Goal: Task Accomplishment & Management: Manage account settings

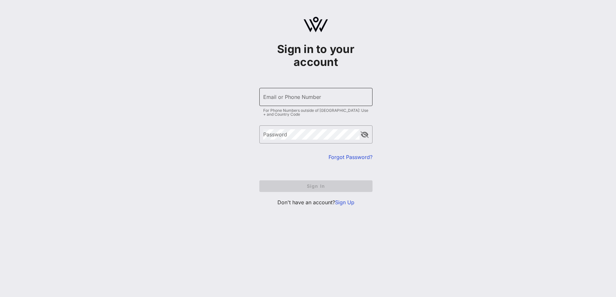
click at [291, 98] on input "Email or Phone Number" at bounding box center [315, 97] width 105 height 10
type input "[EMAIL_ADDRESS][PERSON_NAME][DOMAIN_NAME]"
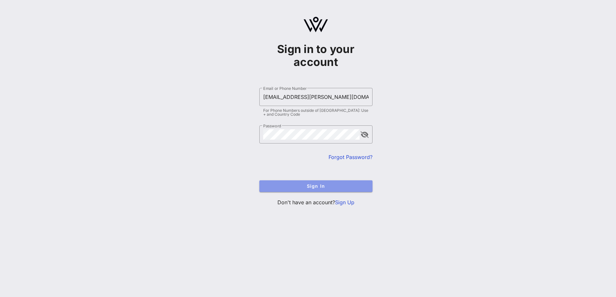
click at [325, 181] on button "Sign In" at bounding box center [315, 186] width 113 height 12
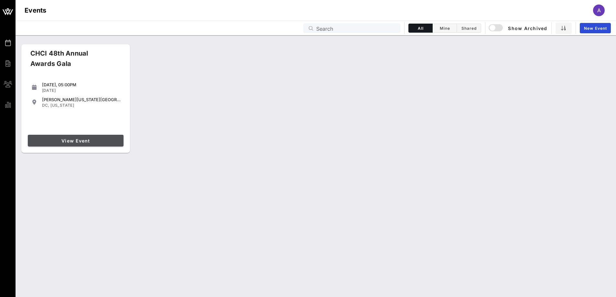
click at [88, 140] on span "View Event" at bounding box center [75, 140] width 91 height 5
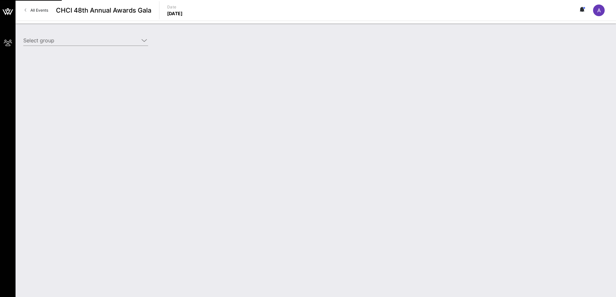
type input "[PERSON_NAME] Partners ([PERSON_NAME] Partners) [[PERSON_NAME], [PERSON_NAME][E…"
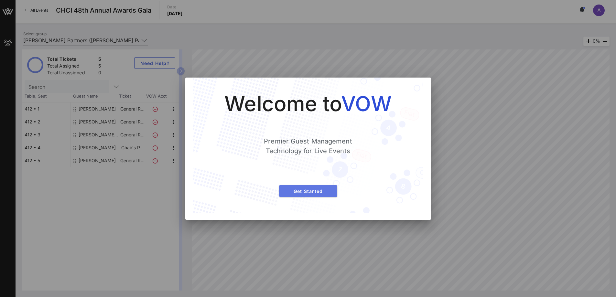
click at [295, 193] on span "Get Started" at bounding box center [308, 191] width 48 height 5
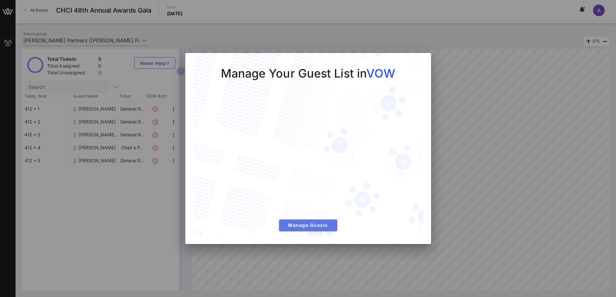
click at [305, 227] on span "Manage Guests" at bounding box center [308, 224] width 48 height 5
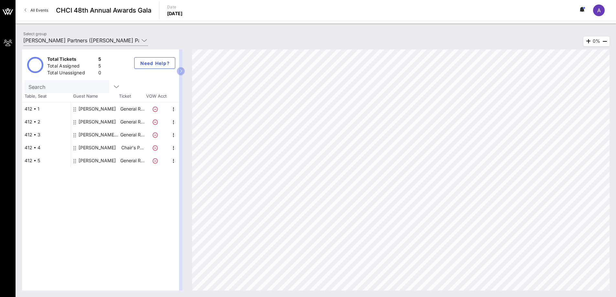
click at [106, 136] on div "[PERSON_NAME] [PERSON_NAME]" at bounding box center [99, 134] width 41 height 13
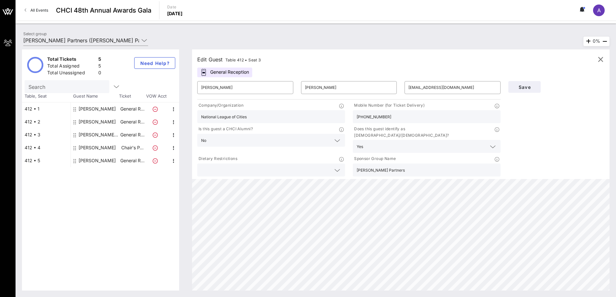
click at [95, 148] on div "[PERSON_NAME]" at bounding box center [97, 147] width 37 height 13
type input "Rich"
type input "[PERSON_NAME]"
type input "[EMAIL_ADDRESS][DOMAIN_NAME]"
type input "[PERSON_NAME] Partners"
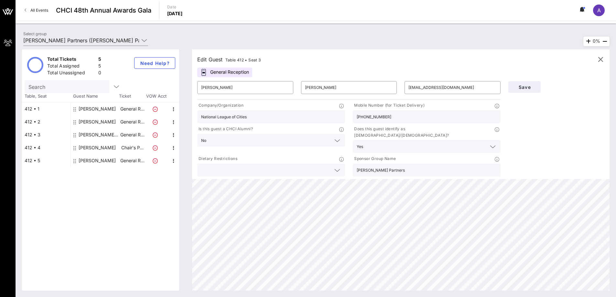
type input "202.321.5263"
click at [102, 119] on div "[PERSON_NAME]" at bounding box center [97, 121] width 37 height 13
type input "[PERSON_NAME]"
type input "[PERSON_NAME][EMAIL_ADDRESS][DOMAIN_NAME]"
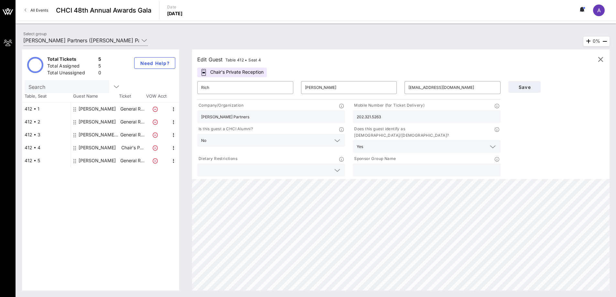
type input "2025560135"
drag, startPoint x: 459, startPoint y: 87, endPoint x: 403, endPoint y: 91, distance: 55.5
click at [403, 91] on div "​ [PERSON_NAME][EMAIL_ADDRESS][DOMAIN_NAME]" at bounding box center [453, 87] width 104 height 21
click at [527, 87] on span "Save" at bounding box center [525, 86] width 22 height 5
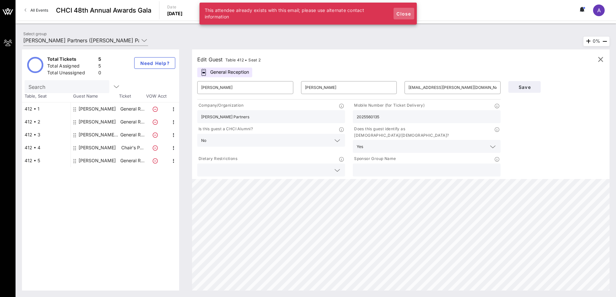
click at [404, 13] on span "Close" at bounding box center [404, 13] width 16 height 5
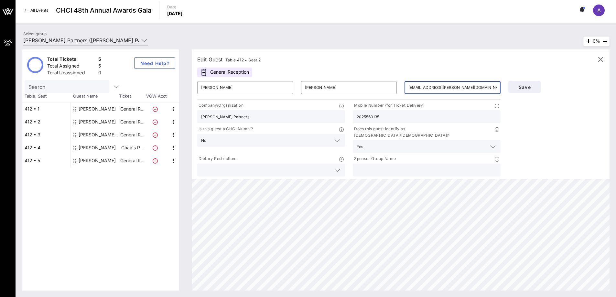
drag, startPoint x: 461, startPoint y: 87, endPoint x: 403, endPoint y: 89, distance: 58.2
click at [403, 89] on div "​ [EMAIL_ADDRESS][PERSON_NAME][DOMAIN_NAME]" at bounding box center [453, 87] width 104 height 21
type input "[PERSON_NAME][EMAIL_ADDRESS][DOMAIN_NAME]"
click at [536, 84] on button "Save" at bounding box center [524, 87] width 32 height 12
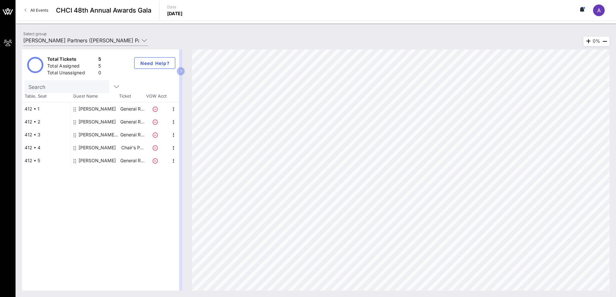
click at [102, 135] on div "[PERSON_NAME] [PERSON_NAME]" at bounding box center [99, 134] width 41 height 13
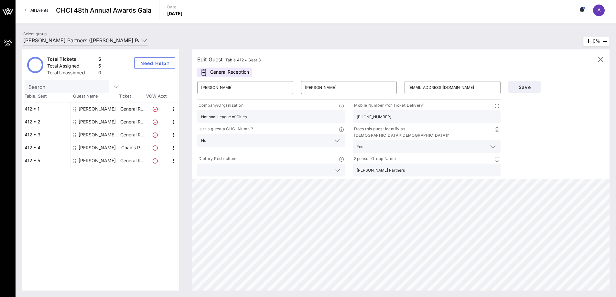
click at [156, 136] on icon at bounding box center [155, 135] width 5 height 5
click at [603, 61] on icon "button" at bounding box center [601, 60] width 8 height 8
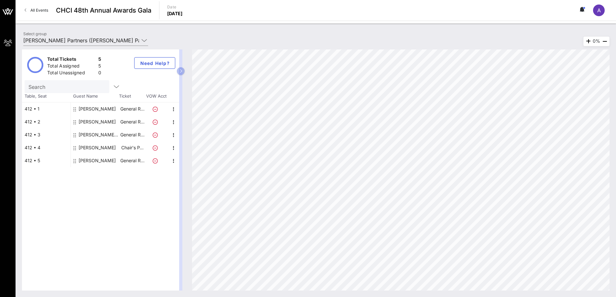
click at [154, 135] on icon at bounding box center [155, 135] width 5 height 5
click at [173, 134] on icon "button" at bounding box center [174, 135] width 8 height 8
click at [189, 149] on div "Delete" at bounding box center [189, 149] width 13 height 5
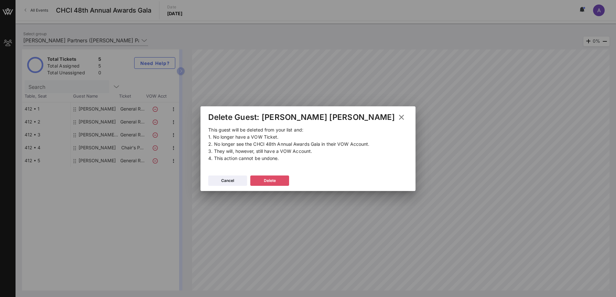
click at [276, 181] on div "Delete" at bounding box center [270, 181] width 12 height 6
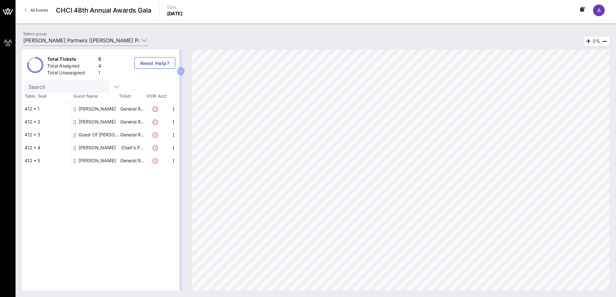
click at [98, 135] on div "Guest Of [PERSON_NAME] Partners" at bounding box center [99, 134] width 41 height 13
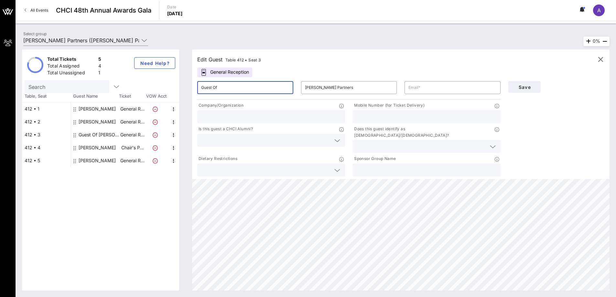
drag, startPoint x: 221, startPoint y: 89, endPoint x: 197, endPoint y: 89, distance: 24.3
click at [197, 89] on div "​ Guest Of" at bounding box center [245, 87] width 104 height 21
type input "[PERSON_NAME]"
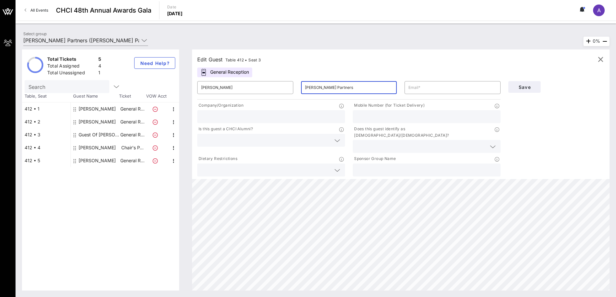
drag, startPoint x: 338, startPoint y: 86, endPoint x: 306, endPoint y: 83, distance: 31.8
click at [306, 83] on input "[PERSON_NAME] Partners" at bounding box center [349, 87] width 88 height 10
drag, startPoint x: 350, startPoint y: 85, endPoint x: 297, endPoint y: 82, distance: 53.1
click at [297, 82] on div "​ [PERSON_NAME] ​ [PERSON_NAME] Partners ​" at bounding box center [348, 87] width 311 height 21
type input "[PERSON_NAME]"
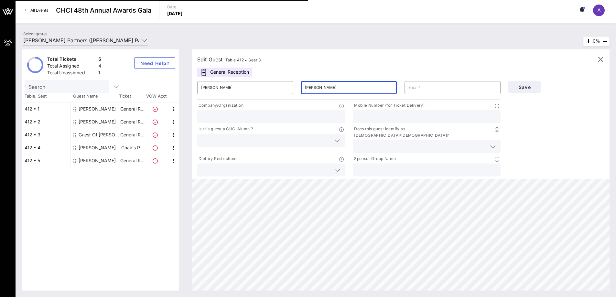
click at [250, 117] on input "text" at bounding box center [271, 117] width 140 height 8
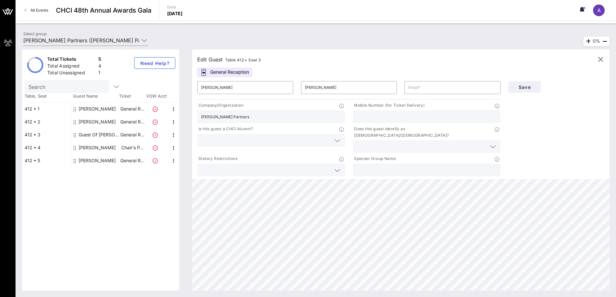
type input "[PERSON_NAME] Partners"
click at [375, 120] on input "text" at bounding box center [427, 117] width 140 height 8
click at [305, 139] on input "text" at bounding box center [266, 140] width 130 height 8
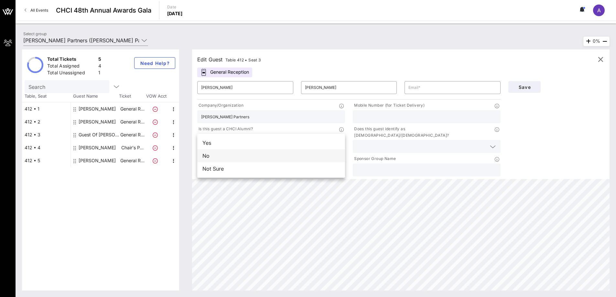
click at [238, 161] on div "No" at bounding box center [271, 155] width 148 height 13
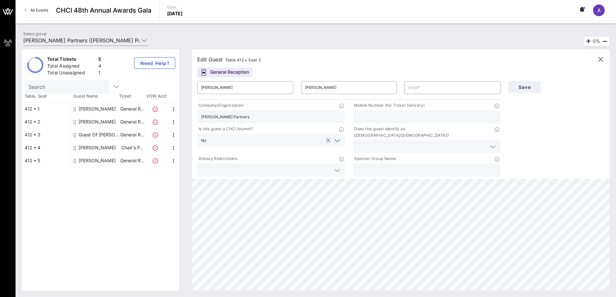
click at [418, 166] on input "text" at bounding box center [427, 170] width 140 height 8
type input "F"
click at [472, 142] on input "text" at bounding box center [422, 146] width 130 height 8
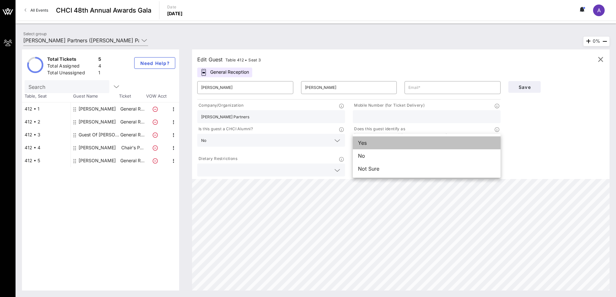
click at [404, 147] on div "Yes" at bounding box center [427, 142] width 148 height 13
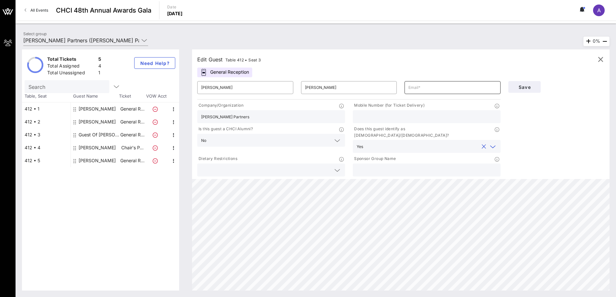
click at [424, 90] on input "text" at bounding box center [452, 87] width 88 height 10
click at [381, 114] on input "text" at bounding box center [427, 117] width 140 height 8
click at [523, 86] on span "Save" at bounding box center [525, 86] width 22 height 5
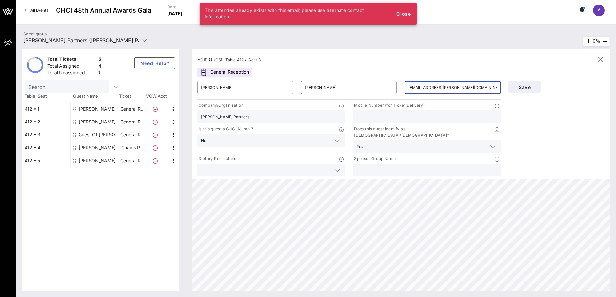
drag, startPoint x: 427, startPoint y: 88, endPoint x: 407, endPoint y: 87, distance: 20.1
click at [407, 87] on div "​ [EMAIL_ADDRESS][PERSON_NAME][DOMAIN_NAME]" at bounding box center [453, 87] width 96 height 13
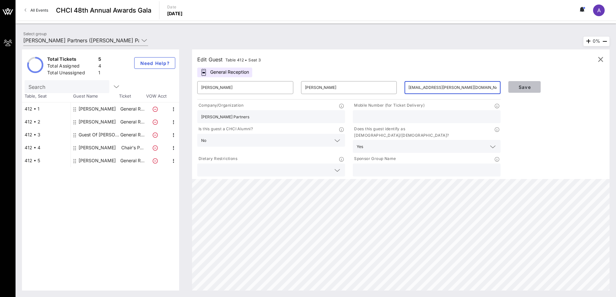
click at [515, 90] on button "Save" at bounding box center [524, 87] width 32 height 12
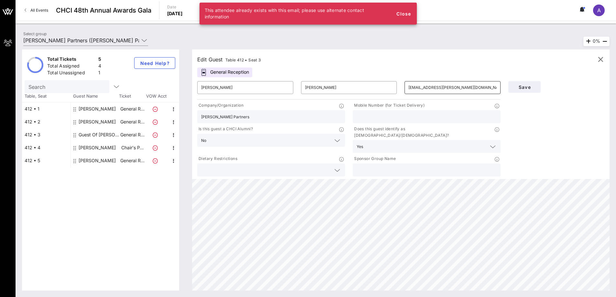
click at [424, 88] on input "[EMAIL_ADDRESS][PERSON_NAME][DOMAIN_NAME]" at bounding box center [452, 87] width 88 height 10
drag, startPoint x: 424, startPoint y: 88, endPoint x: 413, endPoint y: 89, distance: 11.1
click at [413, 89] on input "[EMAIL_ADDRESS][PERSON_NAME][DOMAIN_NAME]" at bounding box center [452, 87] width 88 height 10
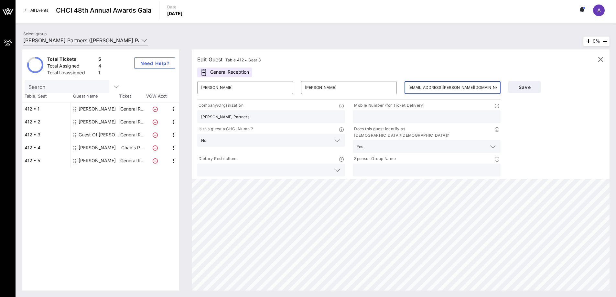
click at [425, 89] on input "[EMAIL_ADDRESS][PERSON_NAME][DOMAIN_NAME]" at bounding box center [452, 87] width 88 height 10
drag, startPoint x: 459, startPoint y: 87, endPoint x: 406, endPoint y: 87, distance: 52.1
click at [406, 87] on div "​ [EMAIL_ADDRESS][PERSON_NAME][DOMAIN_NAME]" at bounding box center [453, 87] width 96 height 13
paste input "[EMAIL_ADDRESS]"
type input "[EMAIL_ADDRESS][DOMAIN_NAME]"
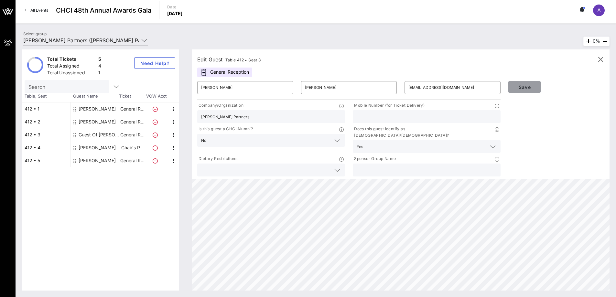
click at [521, 88] on span "Save" at bounding box center [525, 86] width 22 height 5
